Goal: Use online tool/utility: Utilize a website feature to perform a specific function

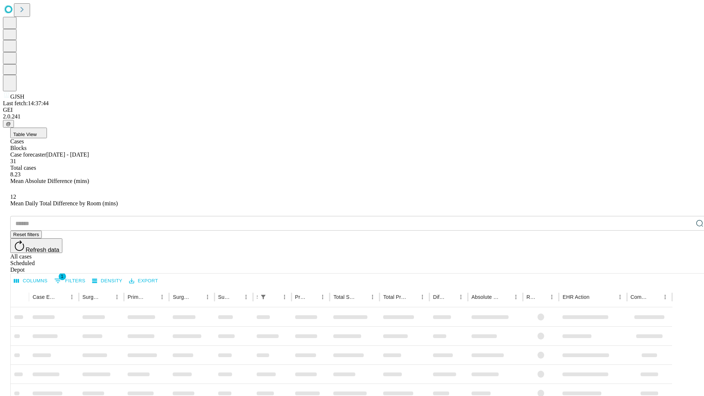
click at [37, 132] on span "Table View" at bounding box center [24, 135] width 23 height 6
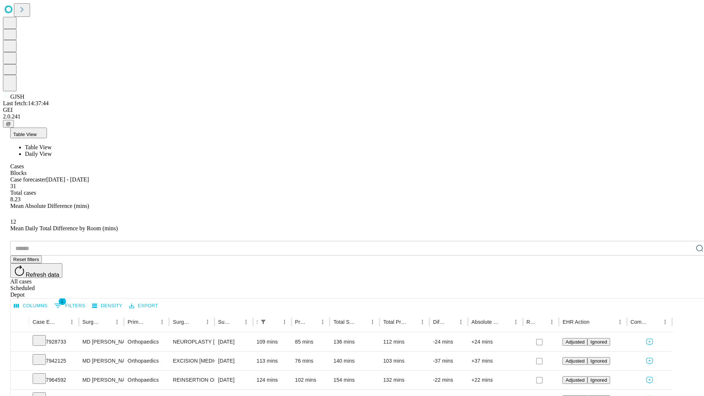
click at [52, 151] on span "Daily View" at bounding box center [38, 154] width 27 height 6
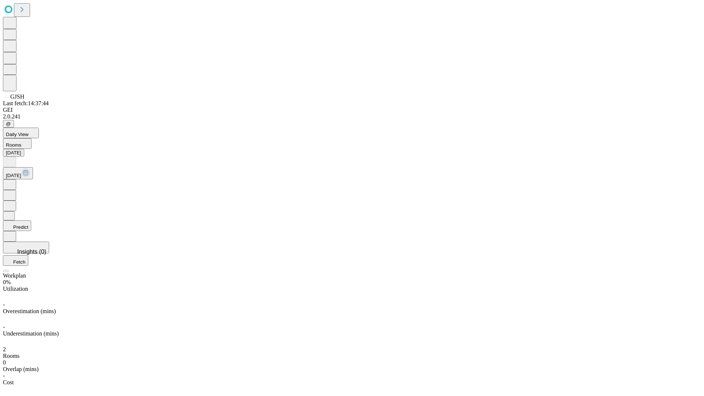
click at [31, 220] on button "Predict" at bounding box center [17, 225] width 28 height 11
